Goal: Information Seeking & Learning: Learn about a topic

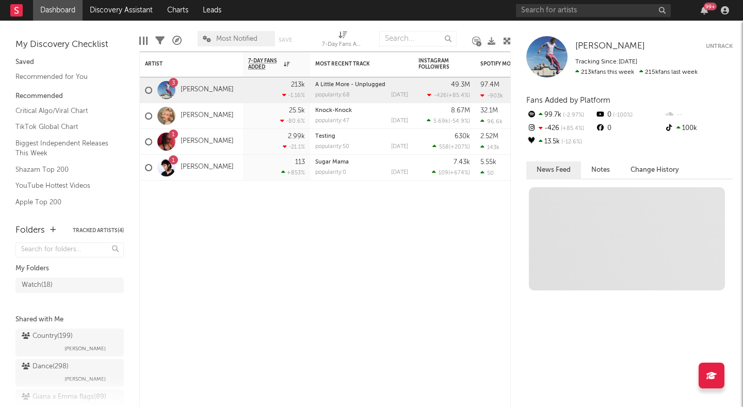
click at [544, 18] on div "99 +" at bounding box center [624, 10] width 217 height 21
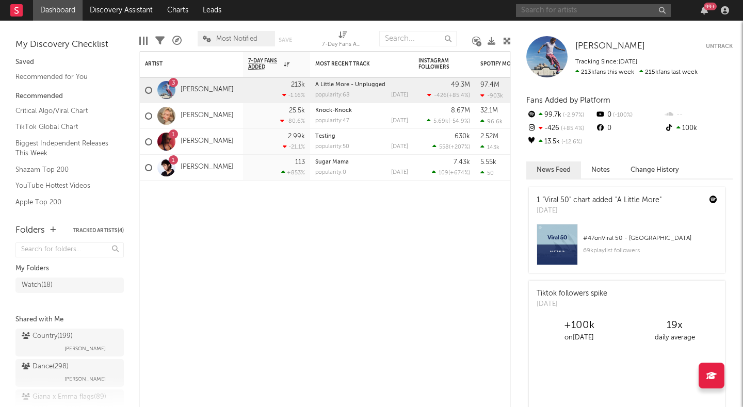
click at [539, 10] on input "text" at bounding box center [593, 10] width 155 height 13
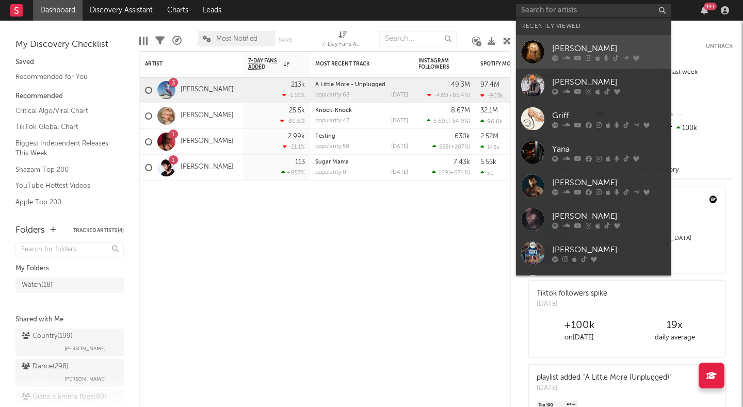
click at [556, 49] on div "[PERSON_NAME]" at bounding box center [609, 48] width 114 height 12
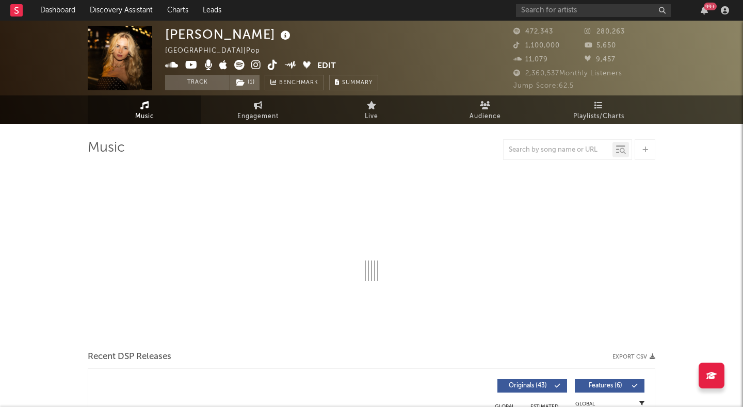
select select "6m"
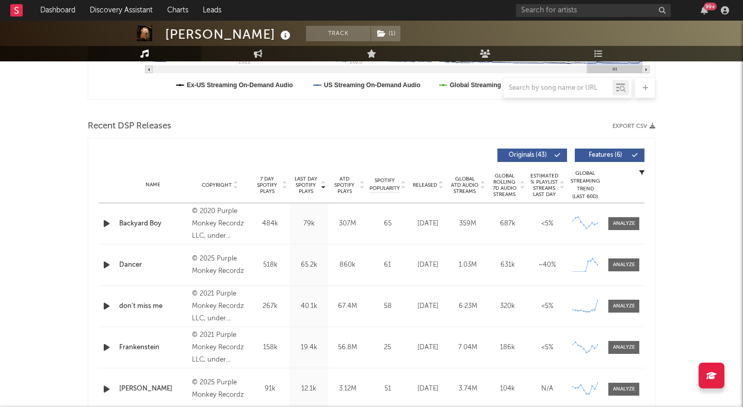
scroll to position [372, 0]
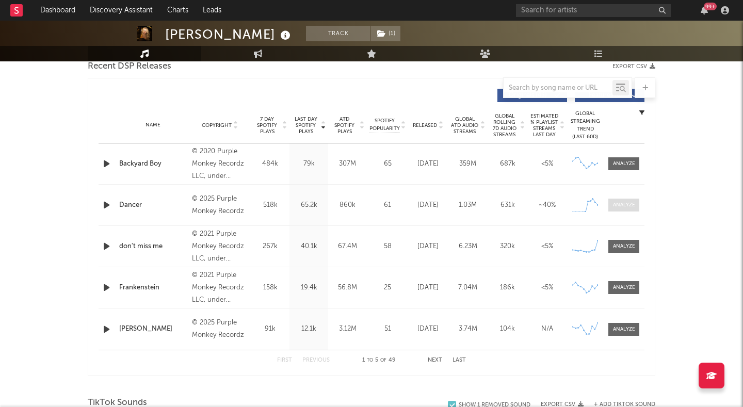
click at [611, 201] on span at bounding box center [623, 205] width 31 height 13
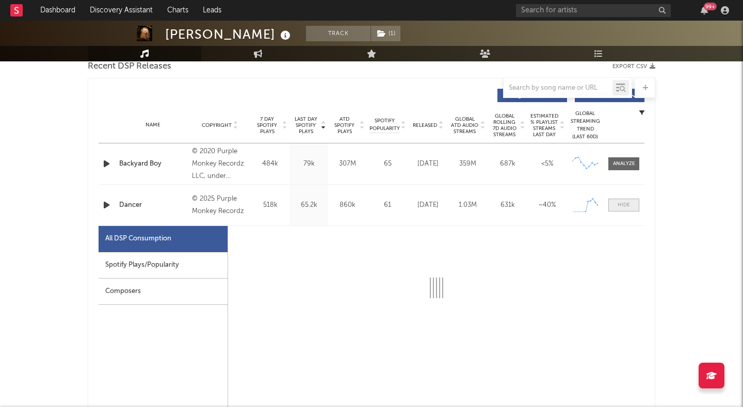
select select "1w"
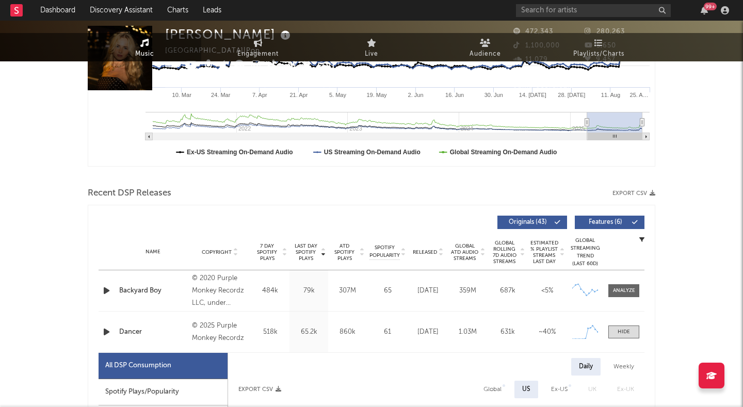
scroll to position [0, 0]
